Goal: Find specific page/section: Find specific page/section

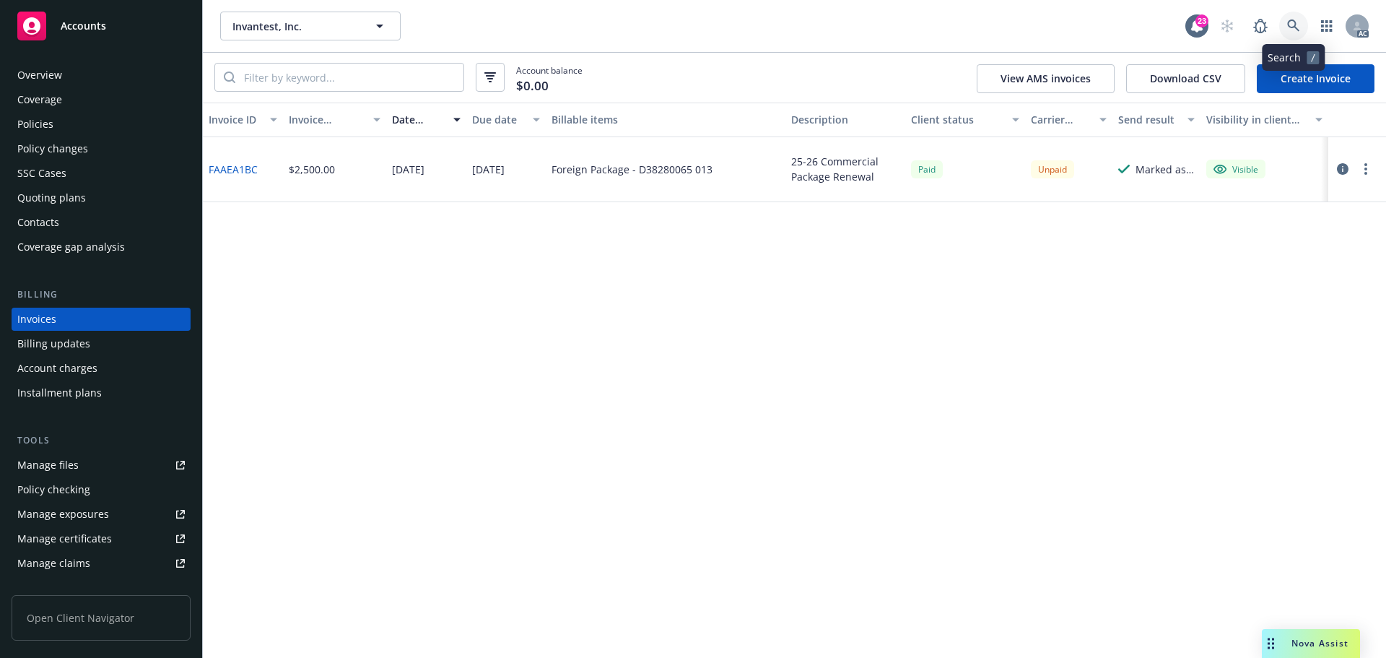
drag, startPoint x: 0, startPoint y: 0, endPoint x: 1296, endPoint y: 19, distance: 1295.9
click at [1296, 19] on icon at bounding box center [1293, 25] width 13 height 13
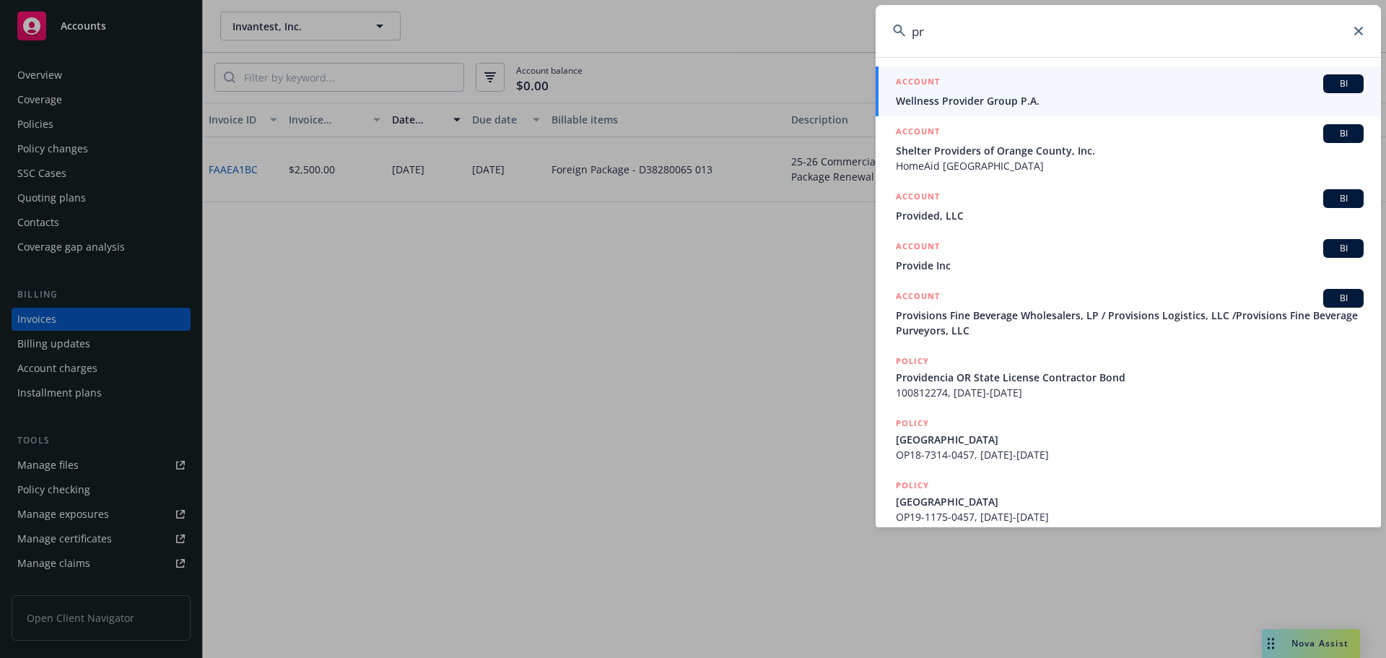
type input "p"
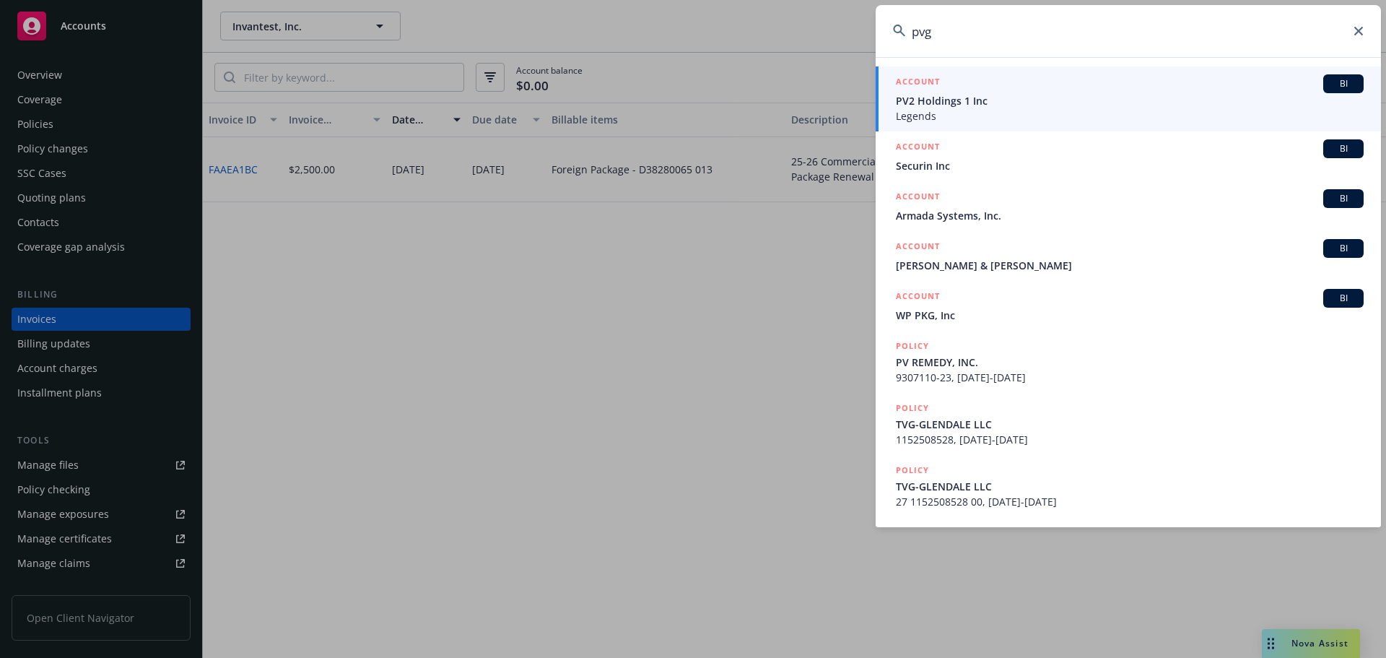
type input "pvg"
click at [1032, 114] on span "Legends" at bounding box center [1130, 115] width 468 height 15
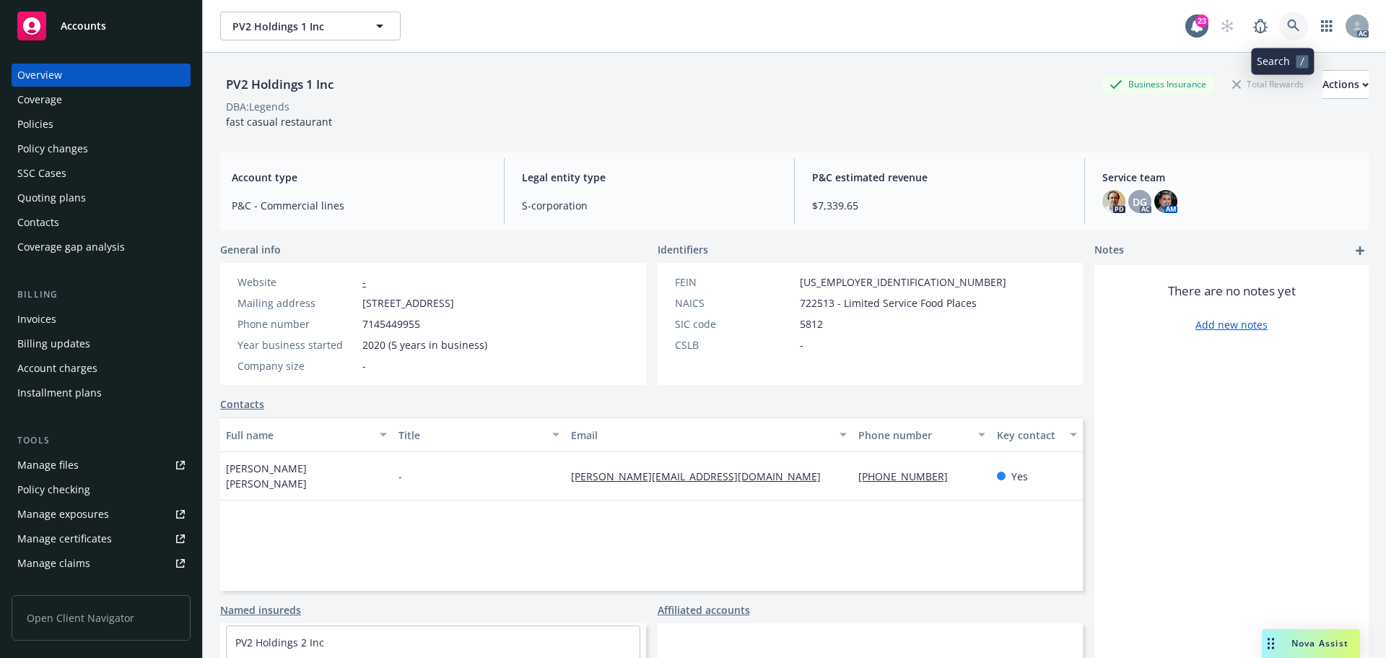
click at [1287, 24] on icon at bounding box center [1293, 25] width 13 height 13
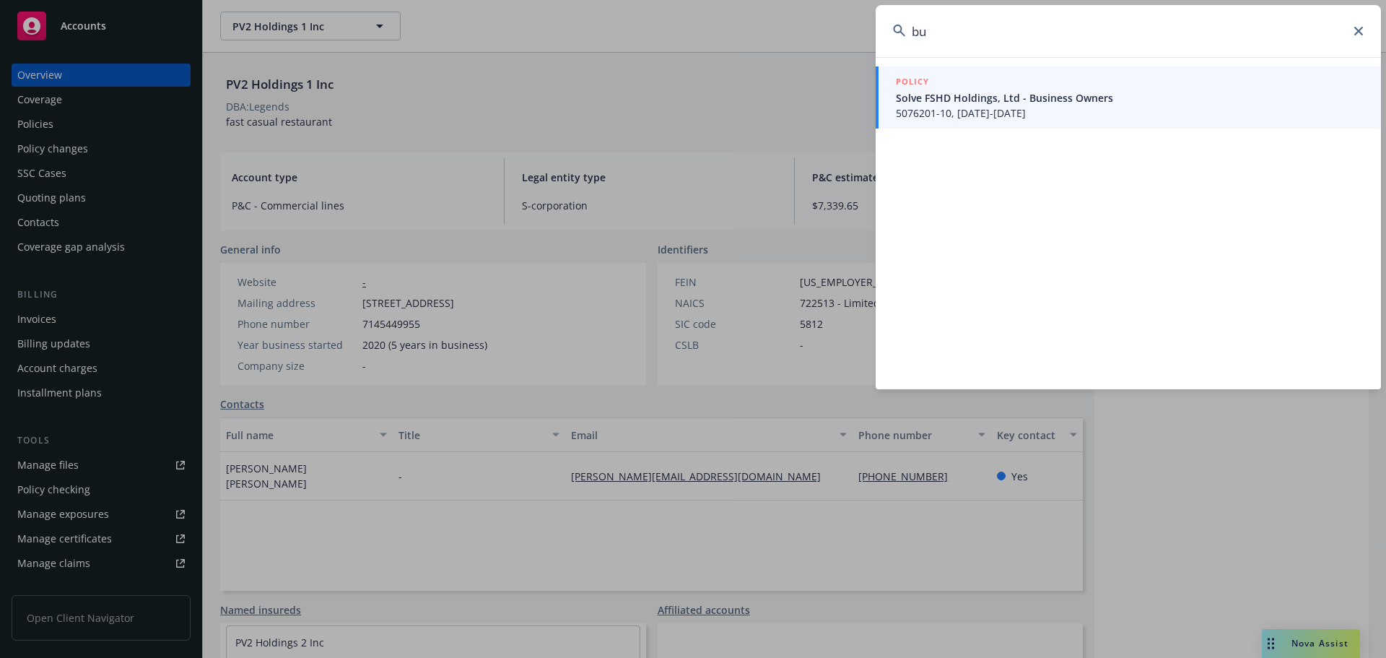
type input "b"
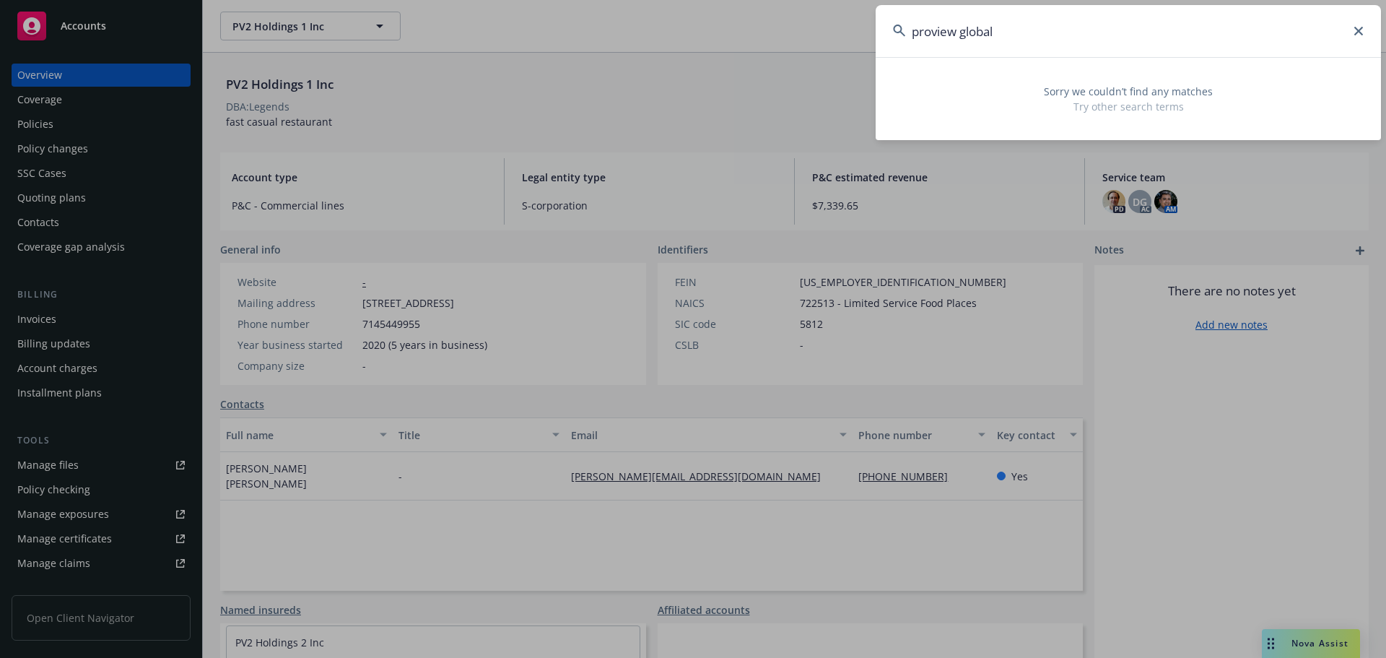
type input "proview global"
